Goal: Use online tool/utility: Utilize a website feature to perform a specific function

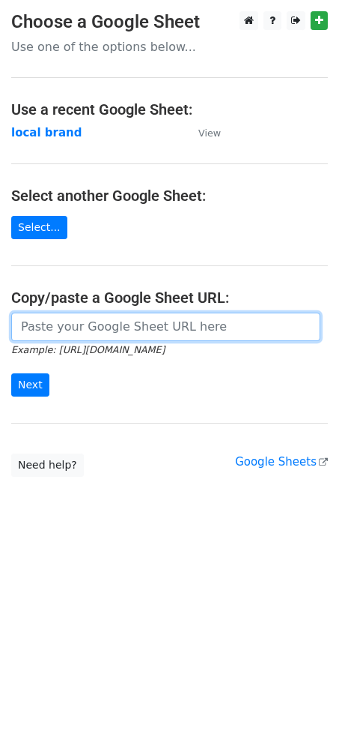
click at [146, 331] on input "url" at bounding box center [166, 327] width 310 height 28
click at [94, 325] on input "url" at bounding box center [166, 327] width 310 height 28
paste input "https://docs.google.com/spreadsheets/d/1iAp36vD9IIcbxhGM_KtLD9eHosqIZ31nYfrZIQ1…"
type input "https://docs.google.com/spreadsheets/d/1iAp36vD9IIcbxhGM_KtLD9eHosqIZ31nYfrZIQ1…"
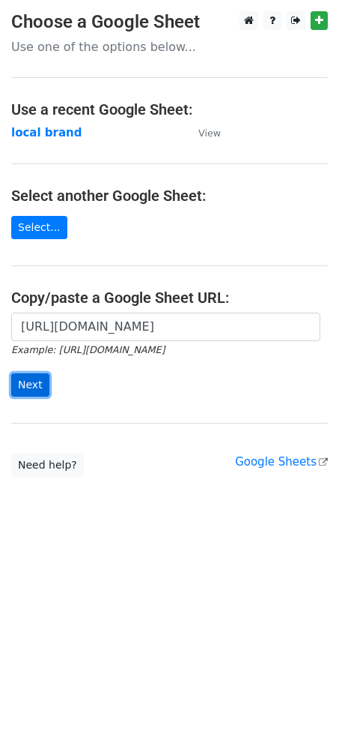
scroll to position [0, 0]
click at [26, 386] on input "Next" at bounding box center [30, 384] width 38 height 23
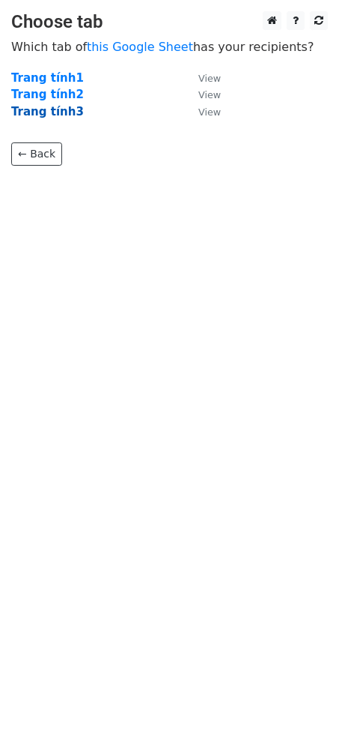
click at [37, 111] on strong "Trang tính3" at bounding box center [47, 111] width 73 height 13
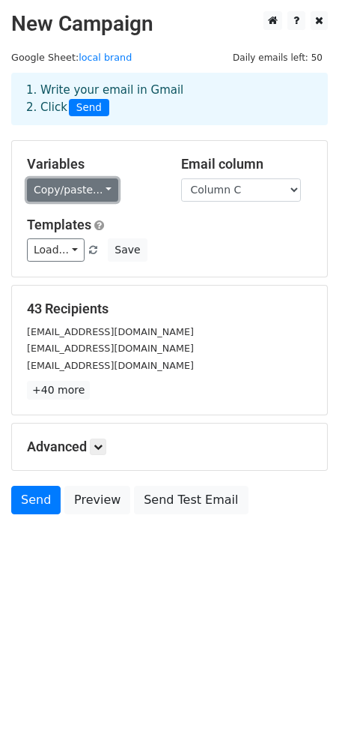
click at [101, 198] on link "Copy/paste..." at bounding box center [72, 189] width 91 height 23
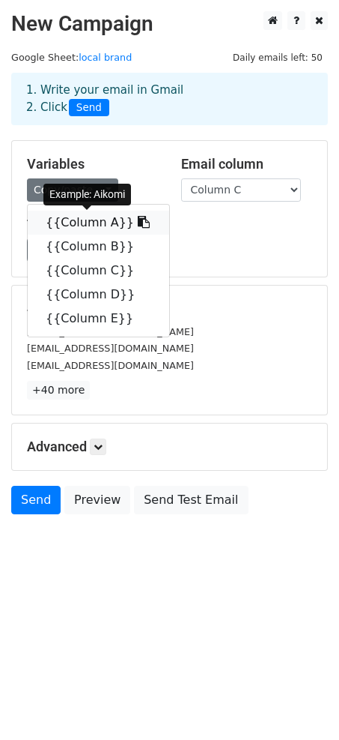
click at [75, 223] on link "{{Column A}}" at bounding box center [99, 223] width 142 height 24
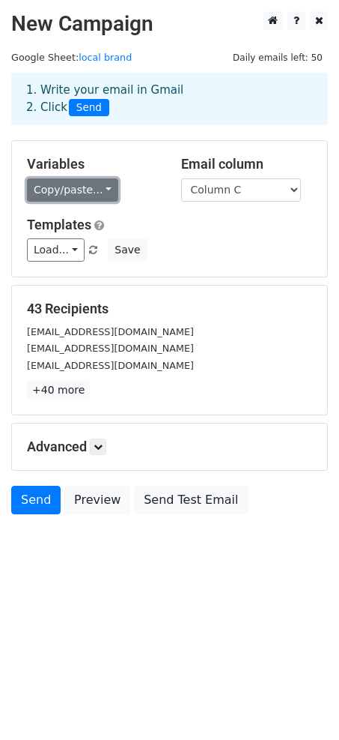
click at [90, 189] on link "Copy/paste..." at bounding box center [72, 189] width 91 height 23
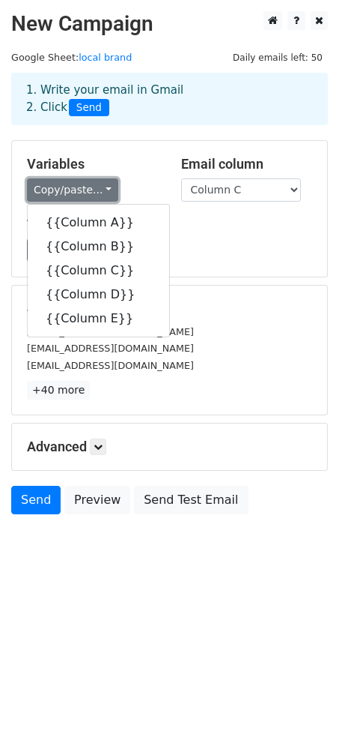
click at [91, 186] on link "Copy/paste..." at bounding box center [72, 189] width 91 height 23
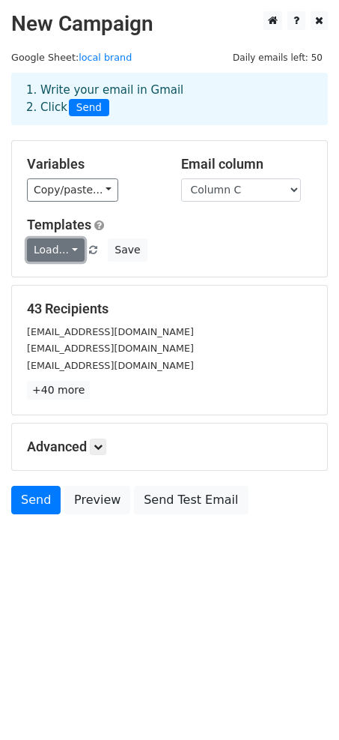
click at [64, 253] on link "Load..." at bounding box center [56, 249] width 58 height 23
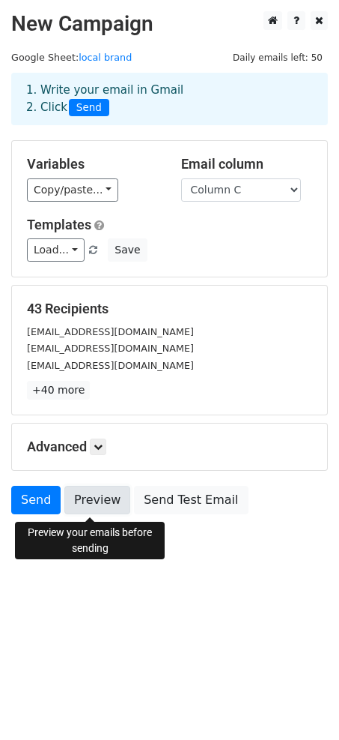
click at [81, 496] on link "Preview" at bounding box center [97, 500] width 66 height 28
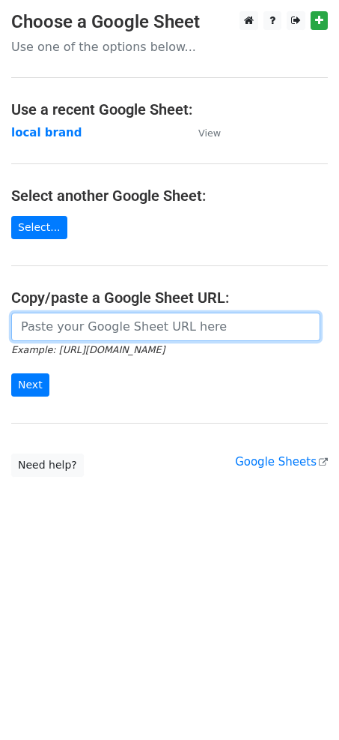
click at [151, 318] on input "url" at bounding box center [166, 327] width 310 height 28
click at [146, 313] on input "url" at bounding box center [166, 327] width 310 height 28
type input "[URL][DOMAIN_NAME]"
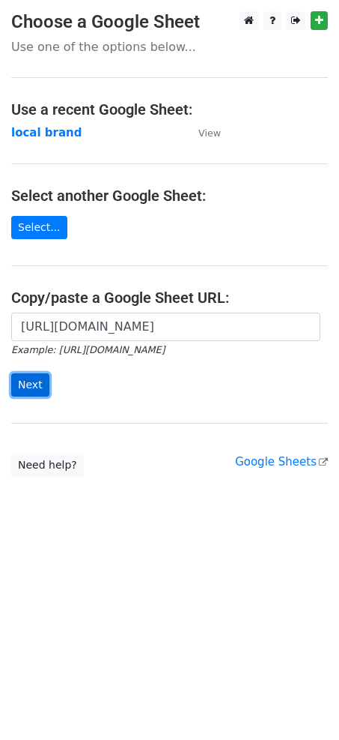
click at [22, 387] on input "Next" at bounding box center [30, 384] width 38 height 23
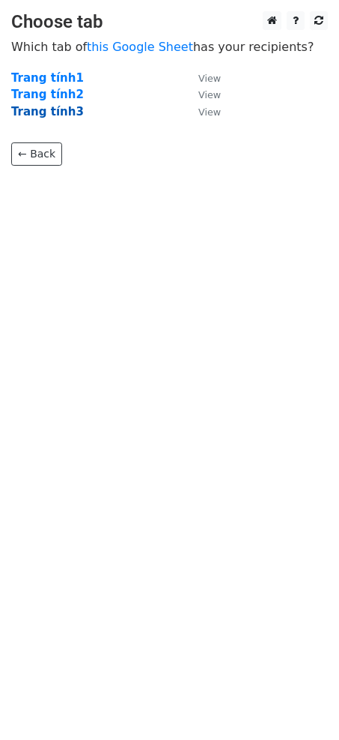
click at [43, 115] on strong "Trang tính3" at bounding box center [47, 111] width 73 height 13
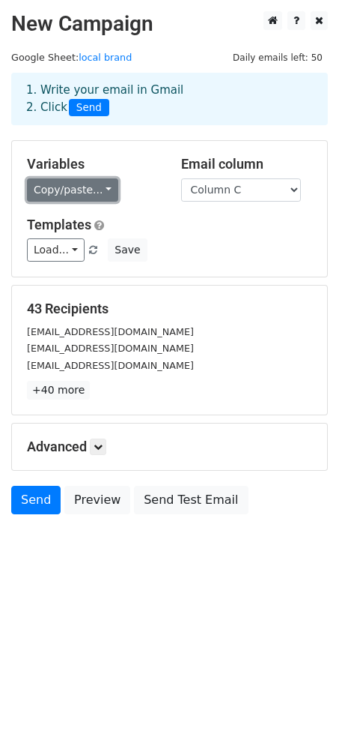
click at [92, 196] on link "Copy/paste..." at bounding box center [72, 189] width 91 height 23
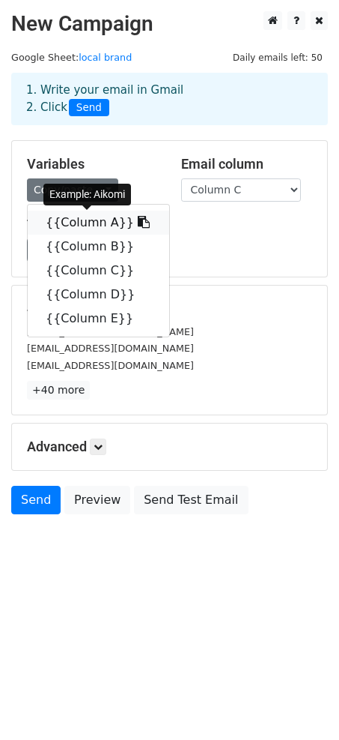
click at [89, 218] on link "{{Column A}}" at bounding box center [99, 223] width 142 height 24
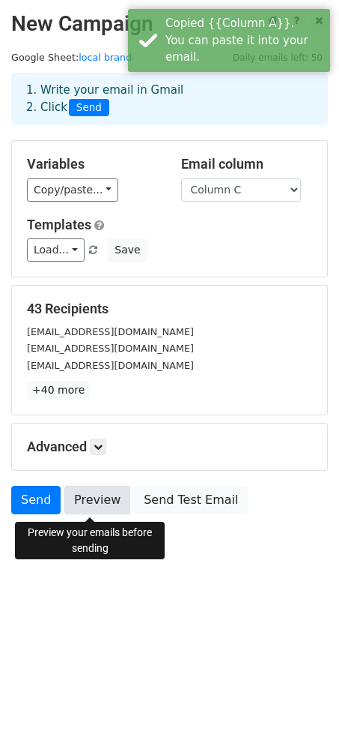
click at [84, 495] on link "Preview" at bounding box center [97, 500] width 66 height 28
